Goal: Task Accomplishment & Management: Manage account settings

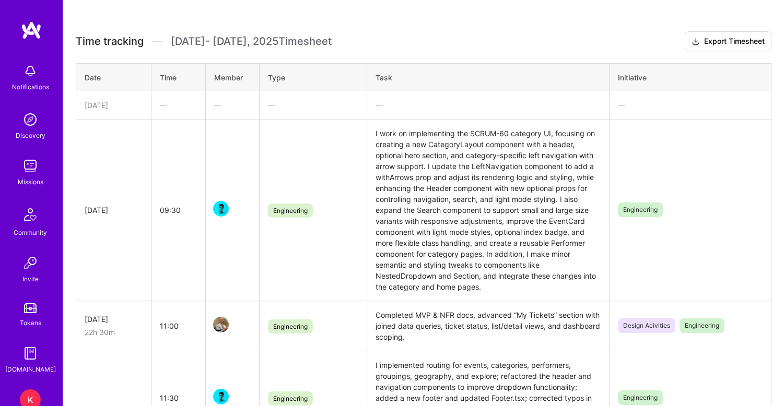
scroll to position [233, 0]
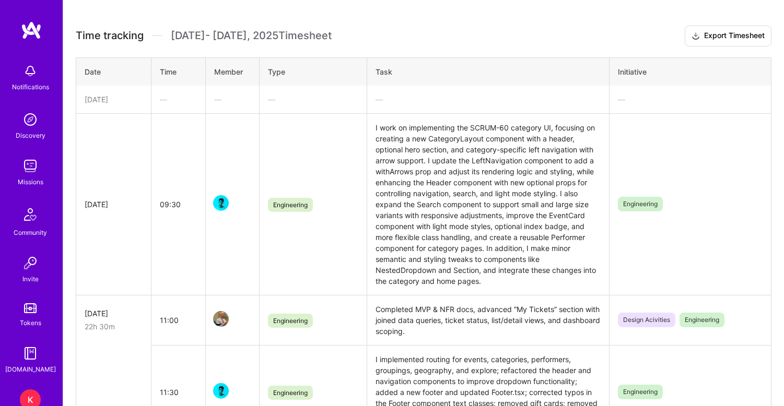
click at [135, 104] on div "[DATE]" at bounding box center [114, 99] width 58 height 11
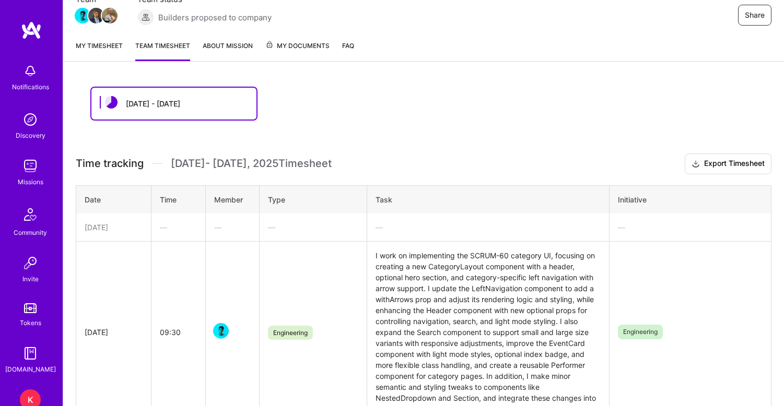
scroll to position [25, 0]
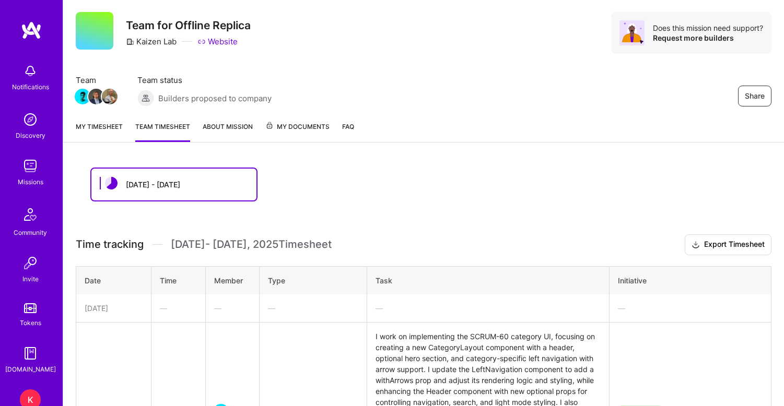
click at [101, 126] on link "My timesheet" at bounding box center [99, 131] width 47 height 21
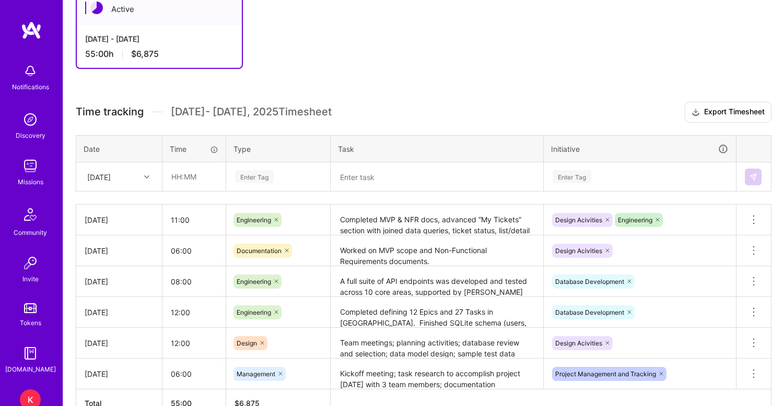
scroll to position [202, 0]
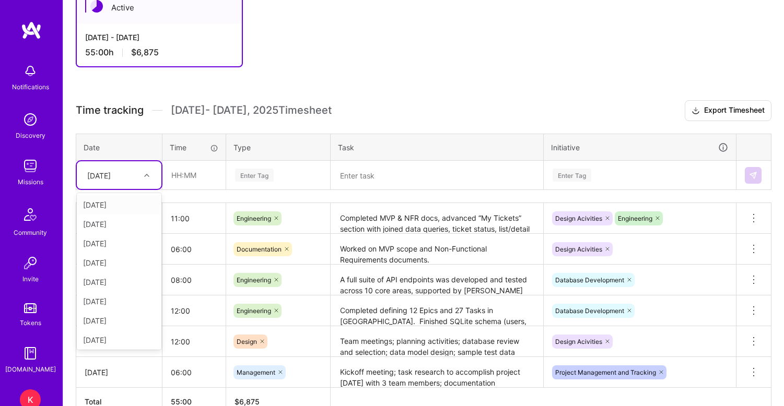
click at [145, 173] on icon at bounding box center [146, 175] width 5 height 5
click at [123, 340] on div "[DATE]" at bounding box center [119, 337] width 85 height 19
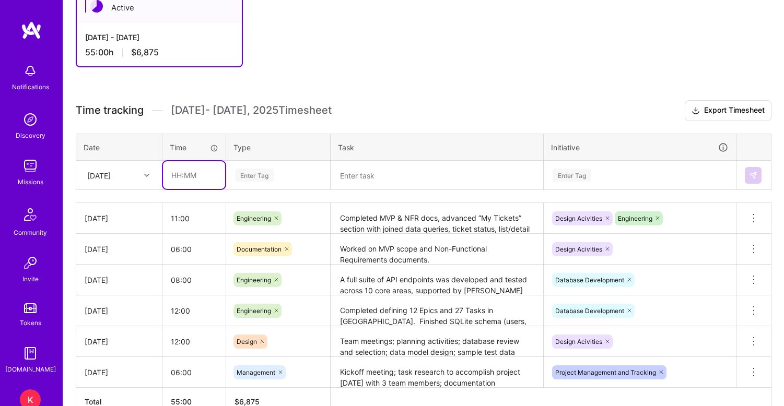
click at [179, 179] on input "text" at bounding box center [194, 175] width 62 height 28
type input "10:00"
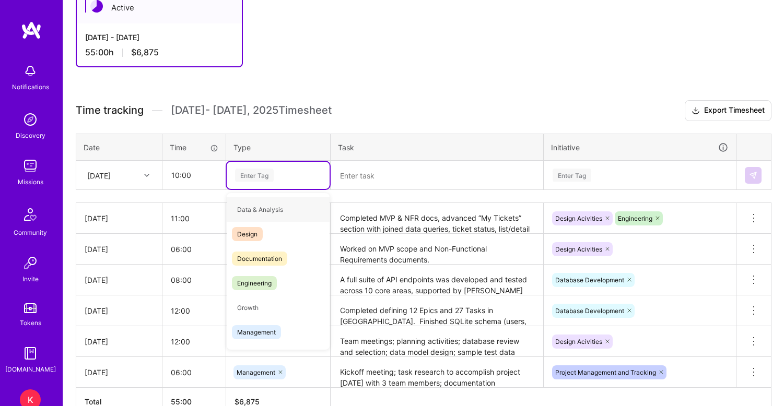
type input "E"
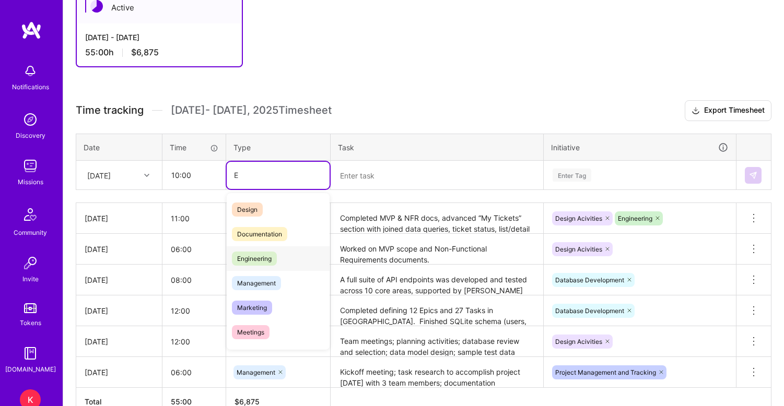
click at [258, 256] on span "Engineering" at bounding box center [254, 259] width 45 height 14
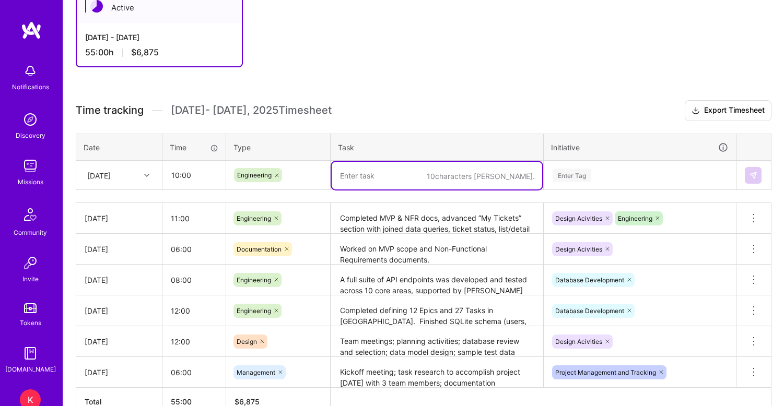
click at [358, 184] on textarea at bounding box center [437, 176] width 210 height 28
type textarea "Worked through the My Tickets section of the app"
click at [577, 174] on div "Enter Tag" at bounding box center [571, 175] width 39 height 16
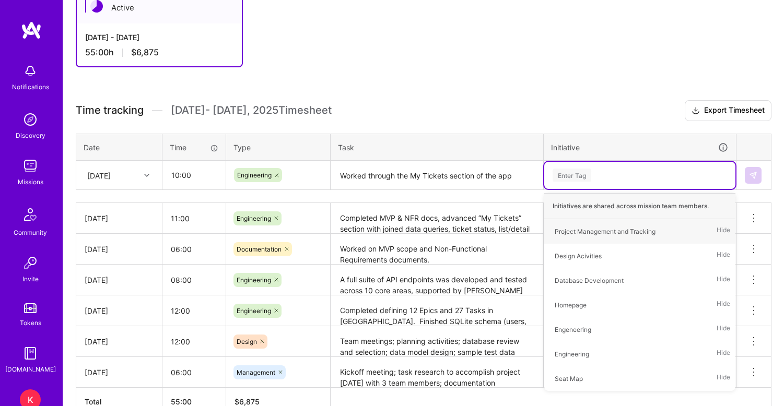
type input "E"
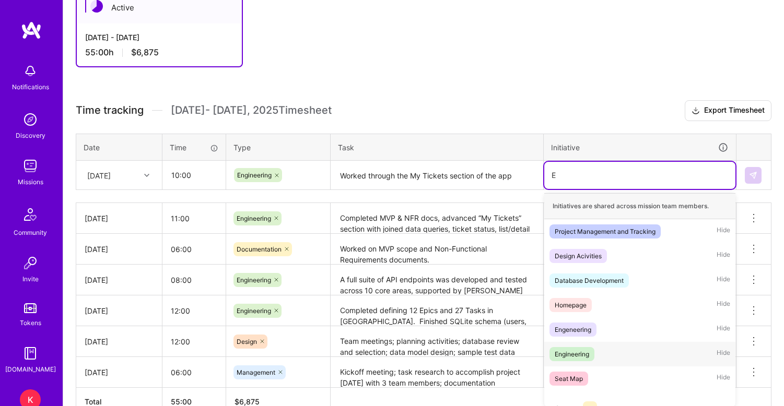
click at [570, 352] on div "Engineering" at bounding box center [572, 354] width 34 height 11
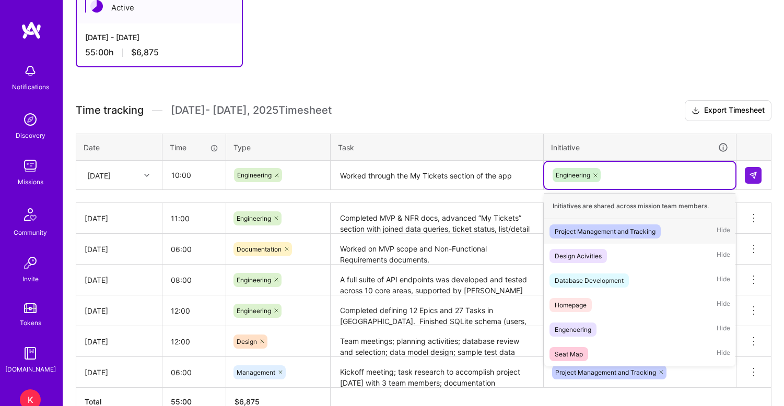
click at [623, 177] on div "Engineering" at bounding box center [639, 175] width 176 height 16
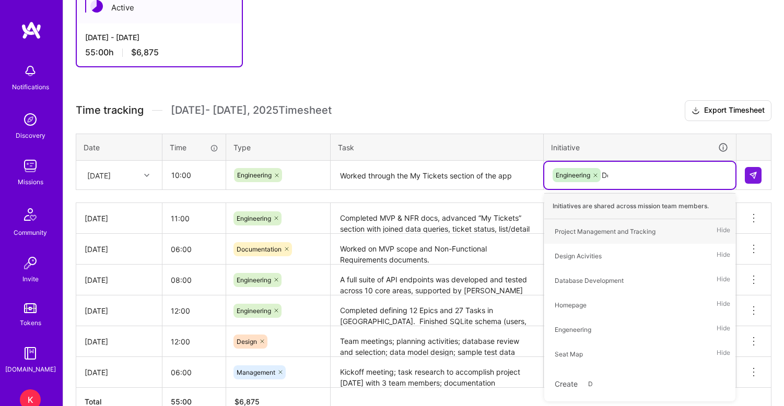
type input "Des"
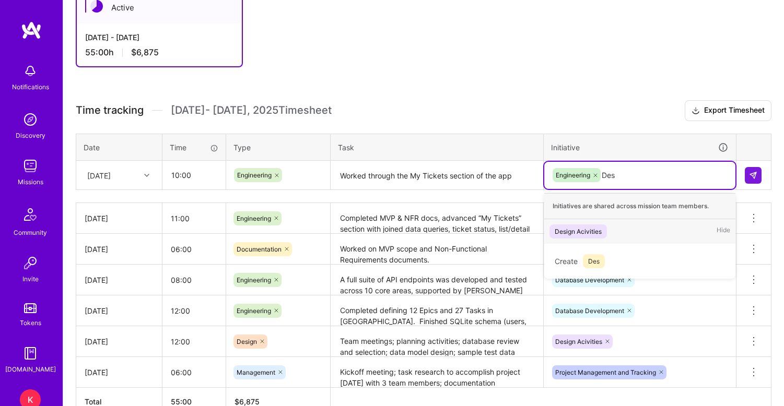
click at [588, 229] on div "Design Acivities" at bounding box center [578, 231] width 47 height 11
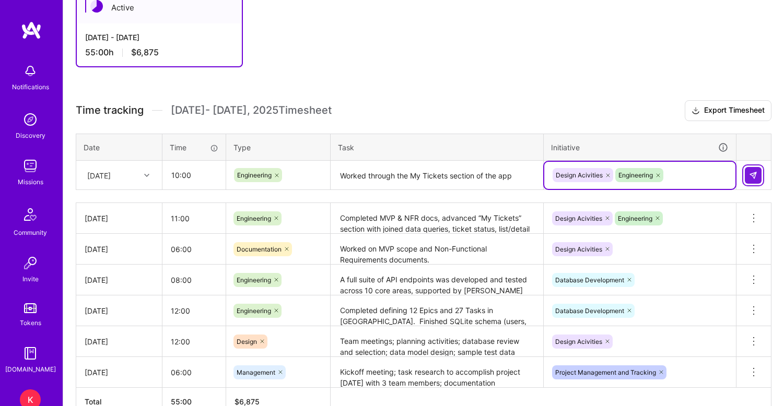
click at [755, 171] on img at bounding box center [753, 175] width 8 height 8
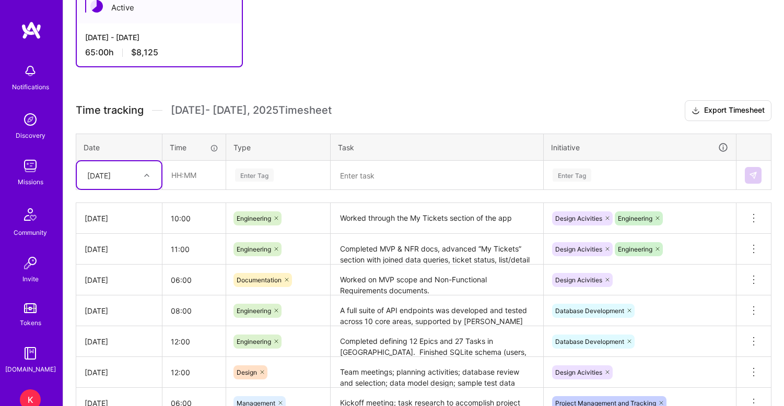
click at [147, 175] on icon at bounding box center [146, 175] width 5 height 5
click at [123, 336] on div "[DATE]" at bounding box center [119, 337] width 85 height 19
click at [183, 173] on input "text" at bounding box center [194, 175] width 62 height 28
type input "05:30"
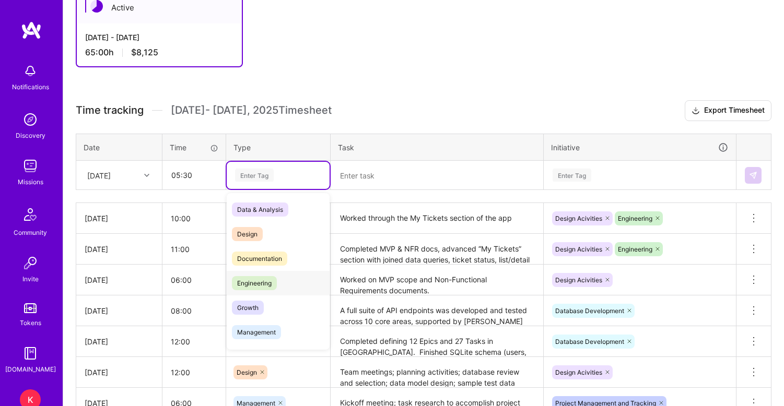
click at [261, 285] on span "Engineering" at bounding box center [254, 283] width 45 height 14
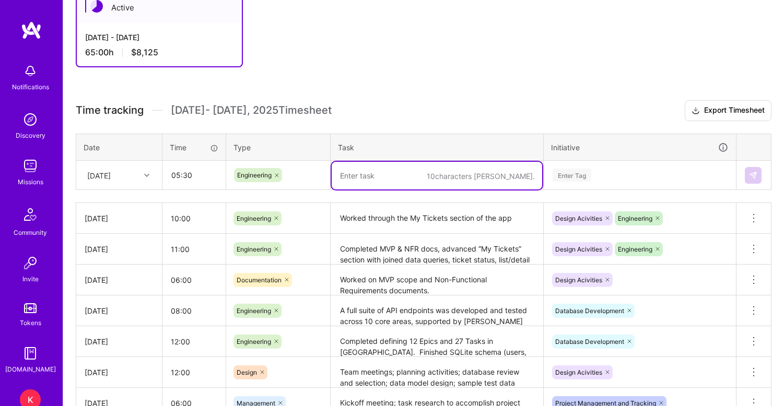
click at [363, 182] on textarea at bounding box center [437, 176] width 210 height 28
paste textarea "I've made the port number updates pnpm bootstrap and pnpm dev now work correctl…"
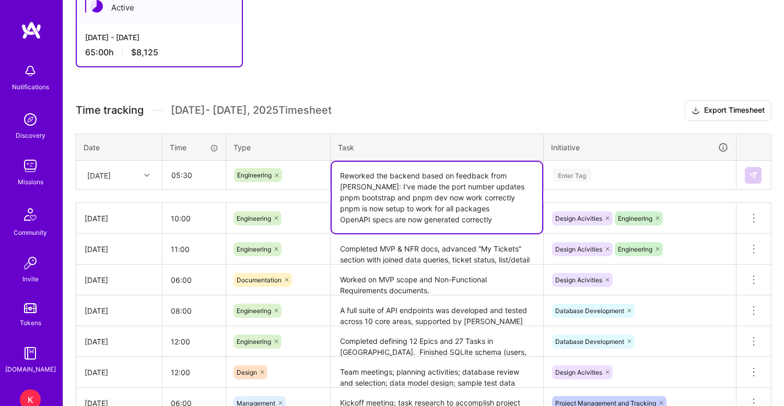
drag, startPoint x: 357, startPoint y: 187, endPoint x: 327, endPoint y: 188, distance: 29.8
click at [327, 188] on tr "[DATE] 05:30 Engineering Reworked the backend based on feedback from [PERSON_NA…" at bounding box center [423, 175] width 695 height 29
type textarea "Reworked the backend based on feedback from [PERSON_NAME]: -Made the port numbe…"
click at [576, 172] on div "Enter Tag" at bounding box center [571, 175] width 39 height 16
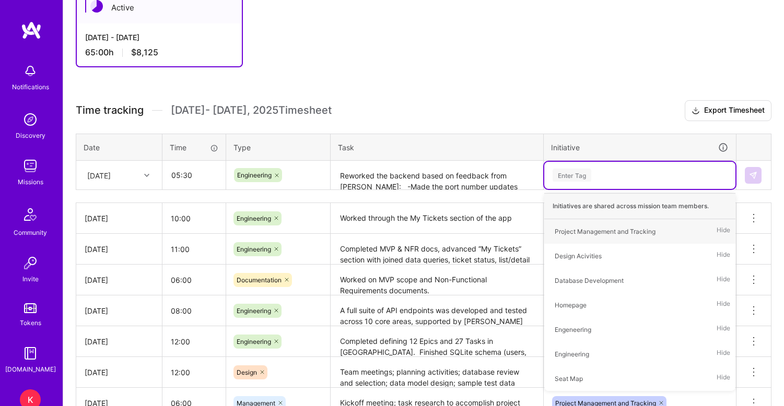
type input "E"
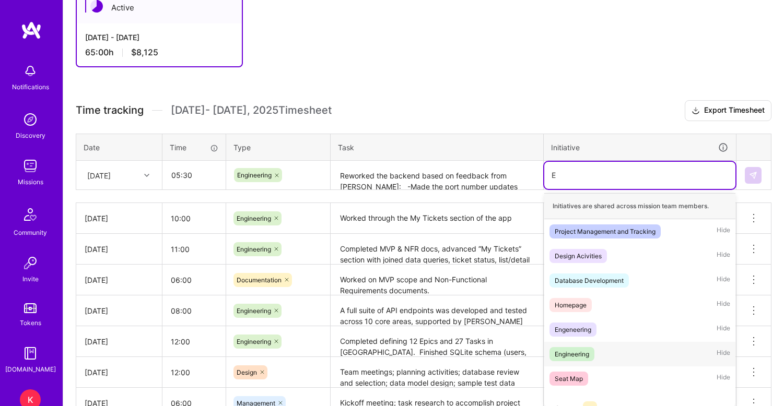
click at [572, 357] on div "Engineering" at bounding box center [572, 354] width 34 height 11
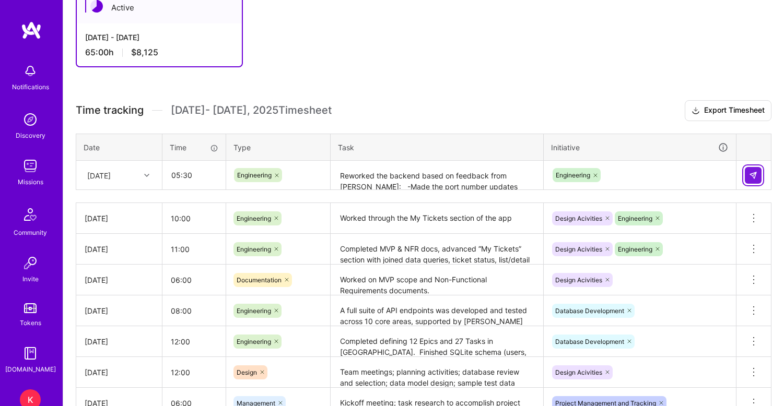
click at [752, 176] on img at bounding box center [753, 175] width 8 height 8
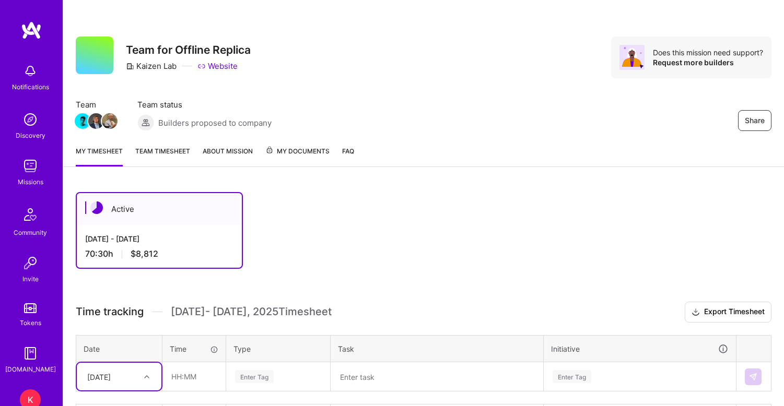
scroll to position [0, 0]
click at [166, 146] on link "Team timesheet" at bounding box center [162, 156] width 55 height 21
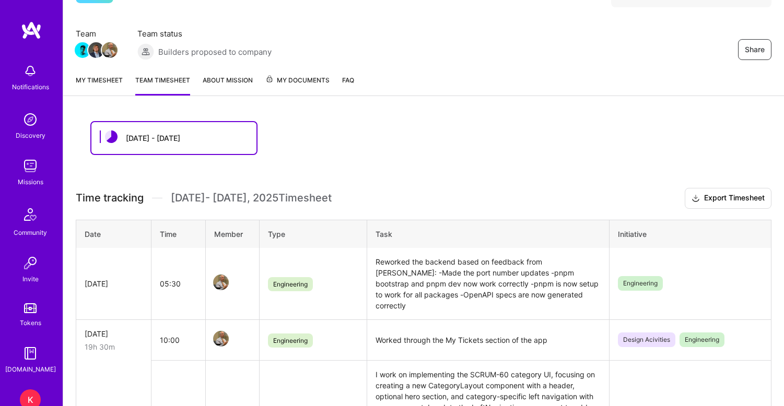
scroll to position [89, 0]
